Goal: Find specific page/section: Find specific page/section

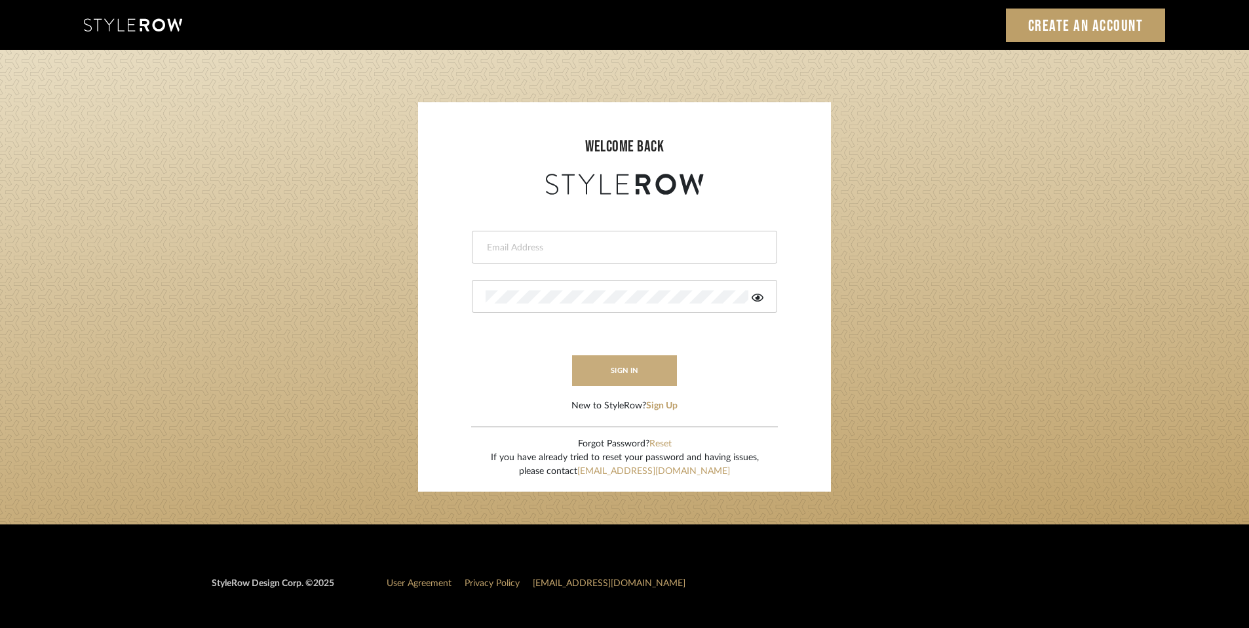
type input "rayeinteriordesign@gmail.com"
click at [645, 372] on button "sign in" at bounding box center [624, 370] width 105 height 31
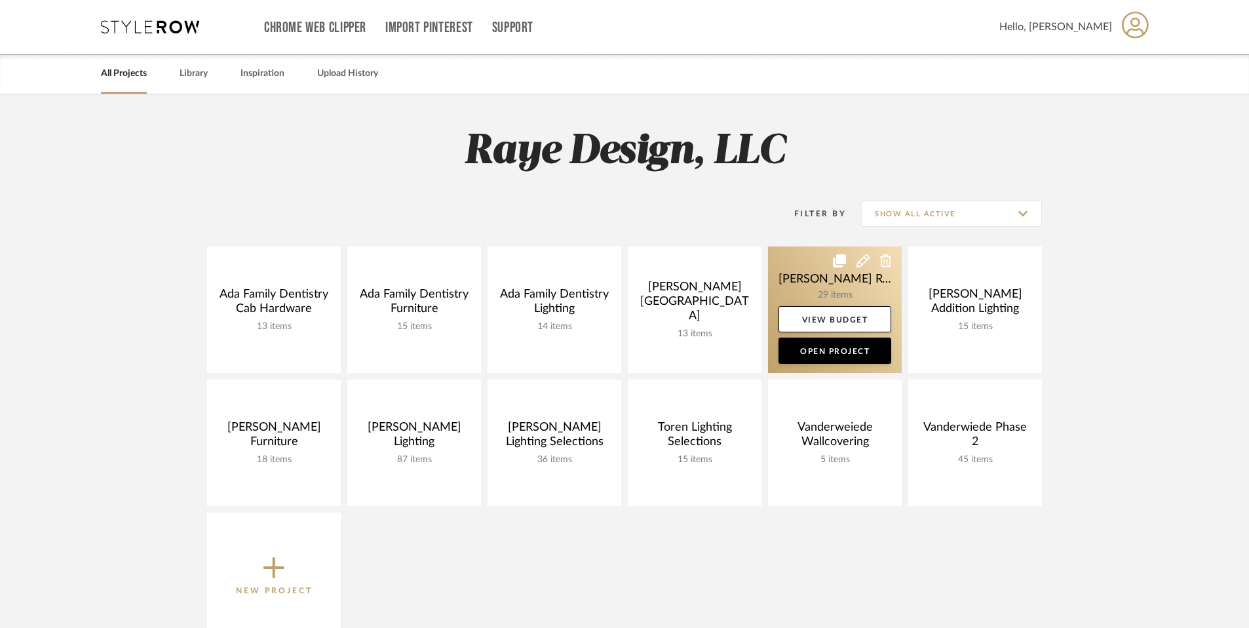
click at [804, 288] on link at bounding box center [835, 309] width 134 height 126
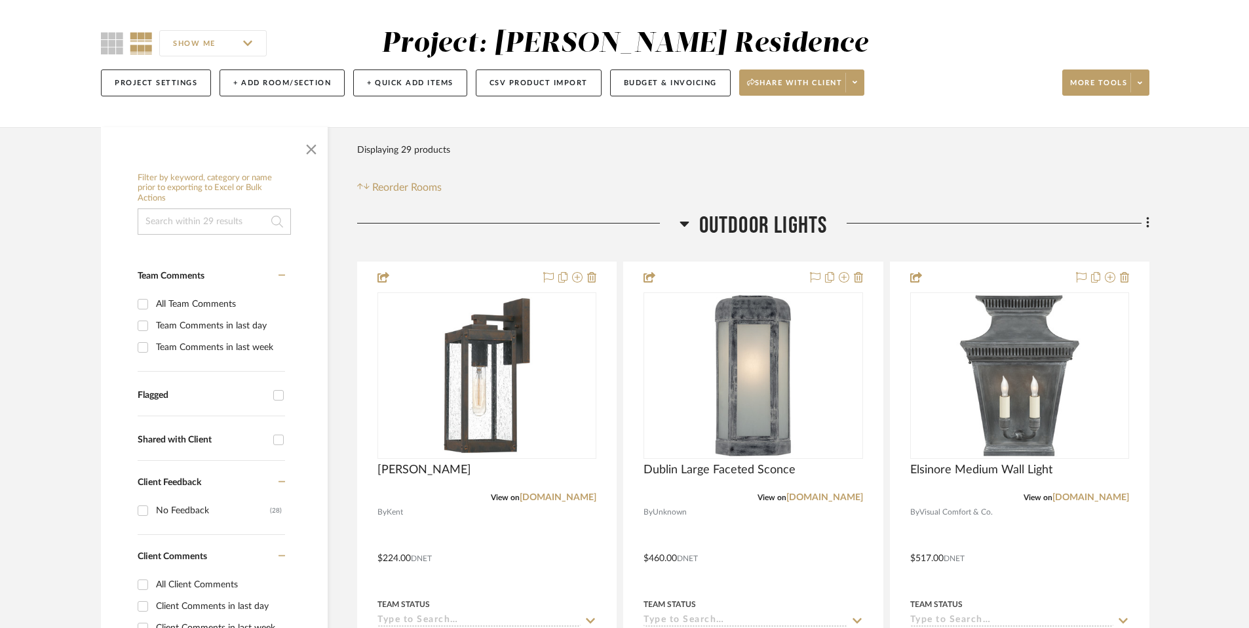
scroll to position [111, 0]
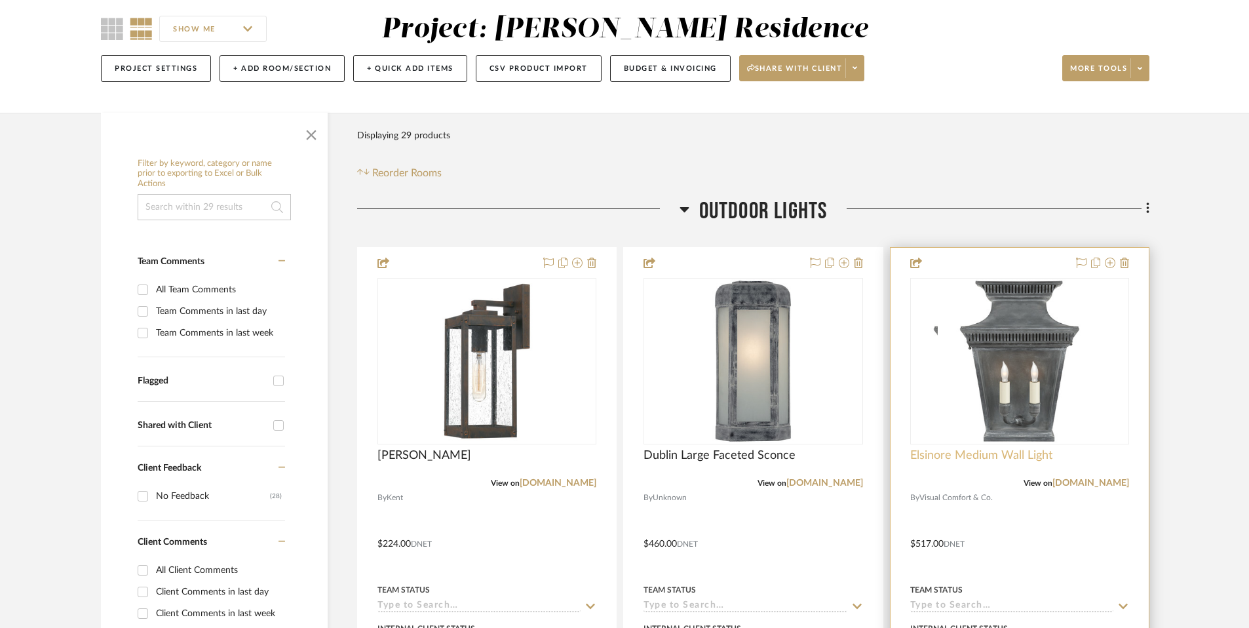
click at [959, 453] on span "Elsinore Medium Wall Light" at bounding box center [981, 455] width 142 height 14
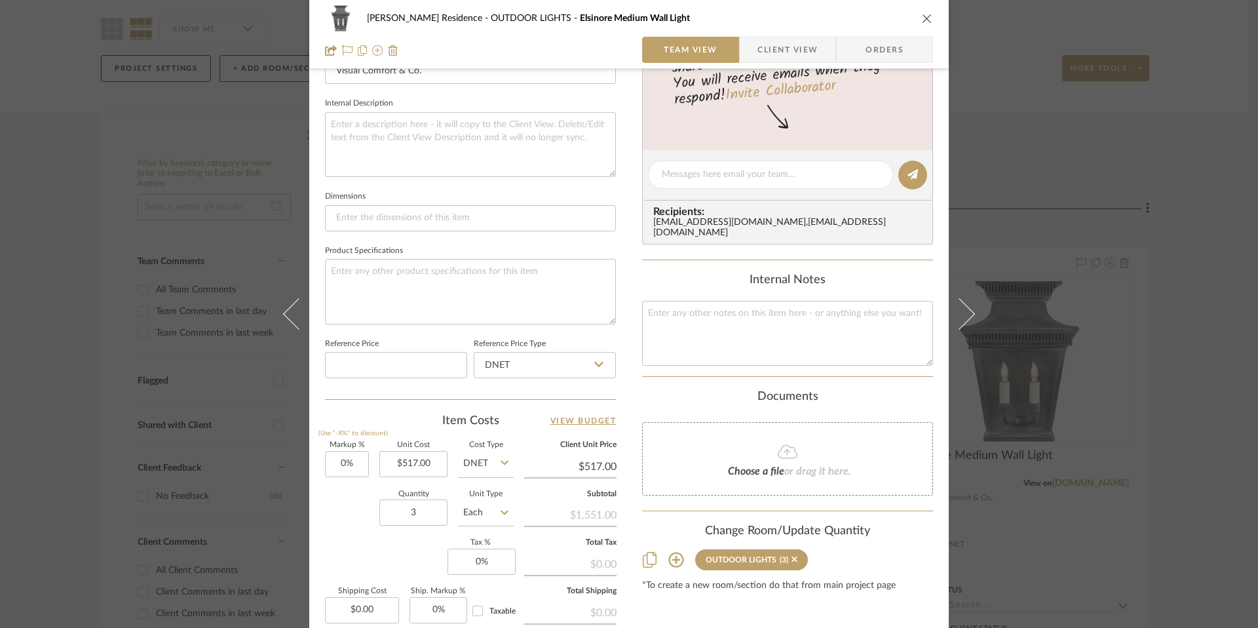
scroll to position [447, 0]
click at [925, 14] on icon "close" at bounding box center [927, 18] width 10 height 10
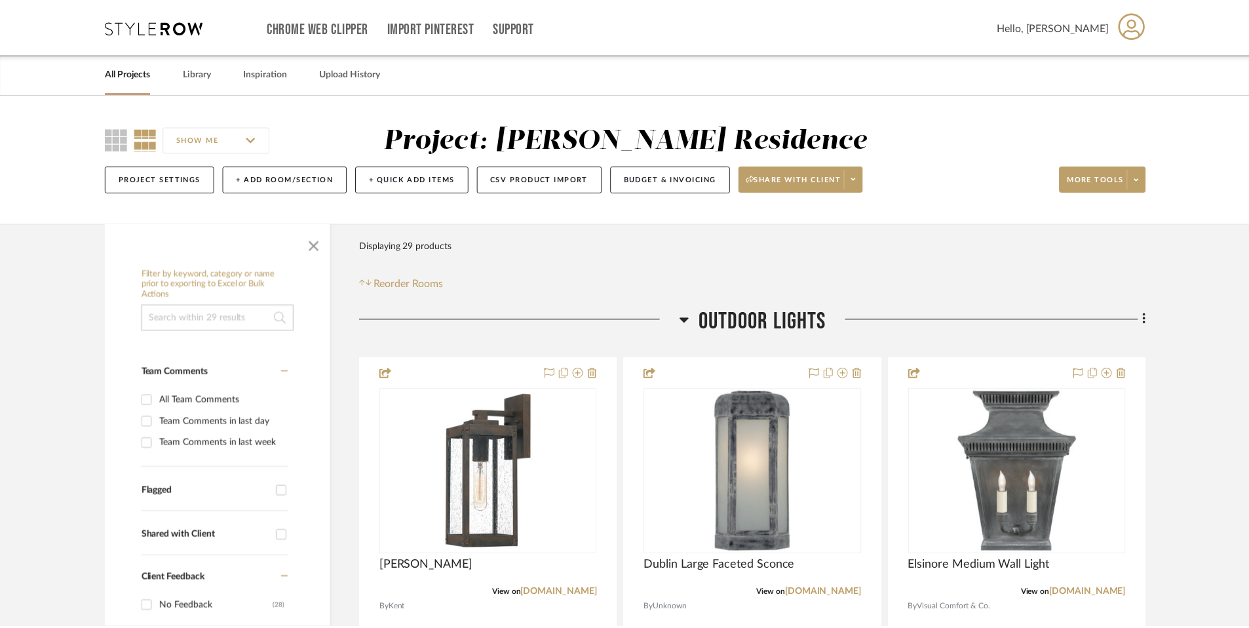
scroll to position [111, 0]
